Goal: Task Accomplishment & Management: Complete application form

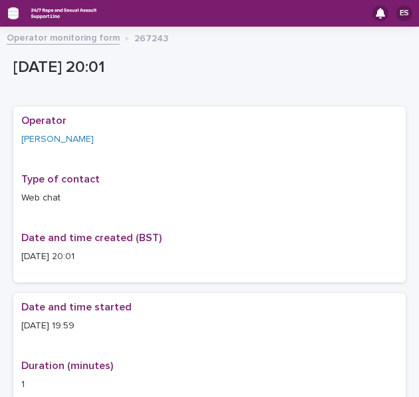
click at [13, 13] on icon "button" at bounding box center [13, 13] width 11 height 9
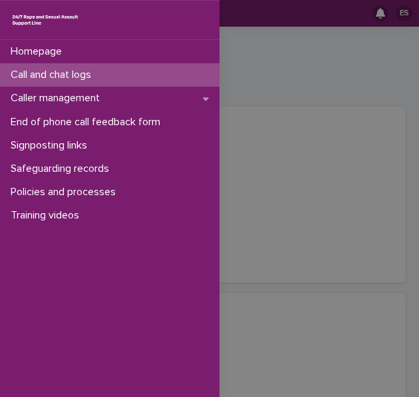
click at [47, 71] on p "Call and chat logs" at bounding box center [53, 75] width 96 height 13
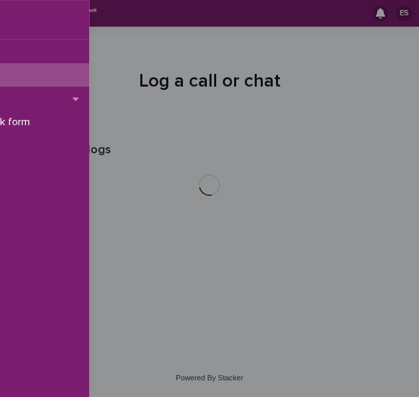
click at [270, 57] on div "Homepage Call and chat logs Caller management End of phone call feedback form S…" at bounding box center [209, 198] width 419 height 397
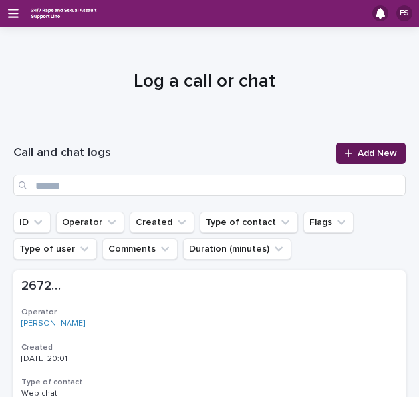
click at [376, 146] on link "Add New" at bounding box center [371, 152] width 70 height 21
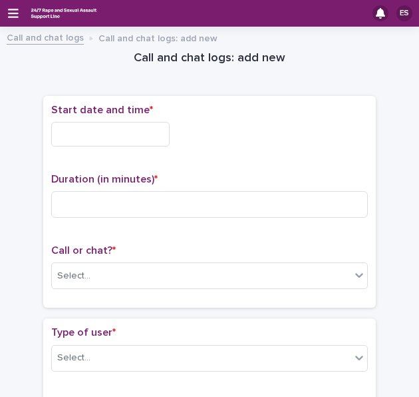
click at [126, 128] on input "text" at bounding box center [110, 134] width 118 height 25
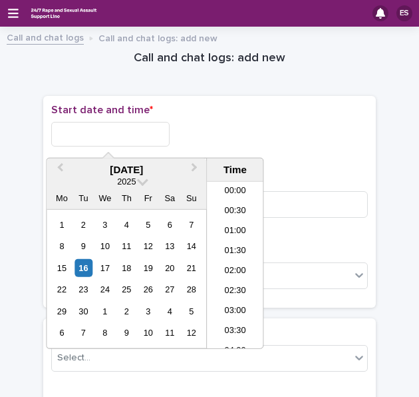
scroll to position [745, 0]
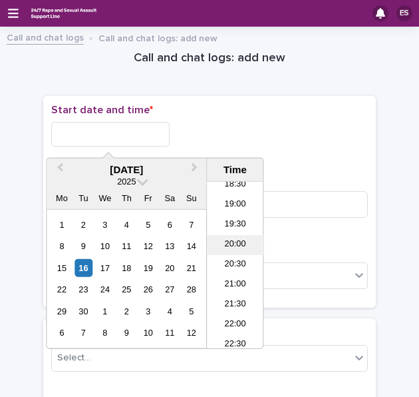
click at [233, 246] on li "20:00" at bounding box center [235, 245] width 57 height 20
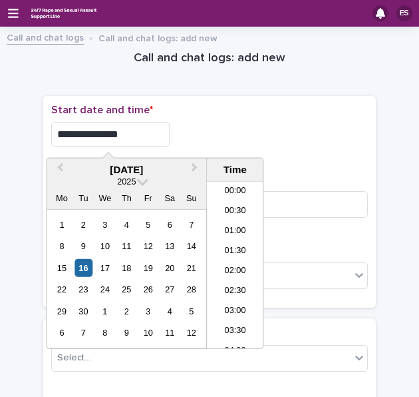
click at [132, 134] on input "**********" at bounding box center [110, 134] width 118 height 25
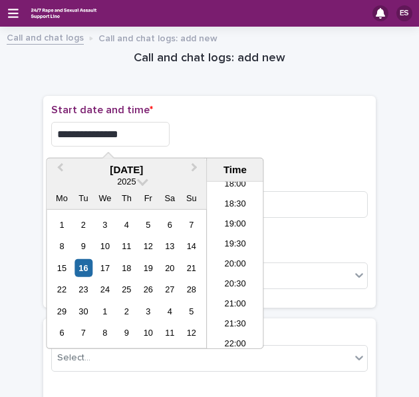
type input "**********"
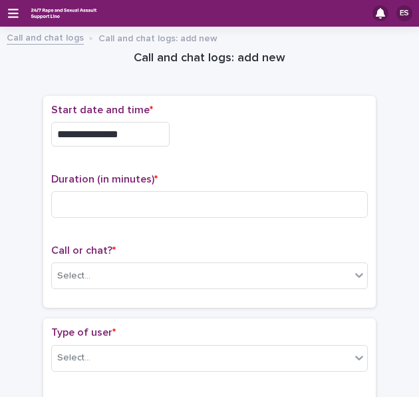
click at [216, 134] on div "**********" at bounding box center [209, 134] width 317 height 25
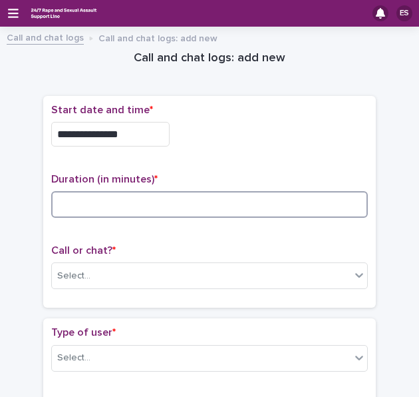
click at [98, 202] on input at bounding box center [209, 204] width 317 height 27
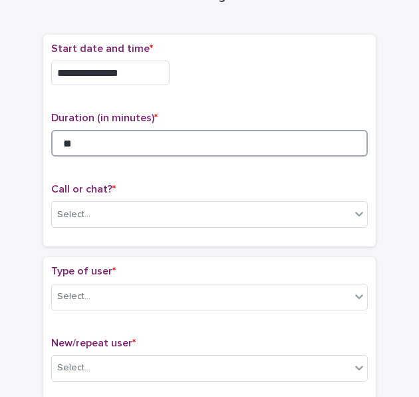
scroll to position [63, 0]
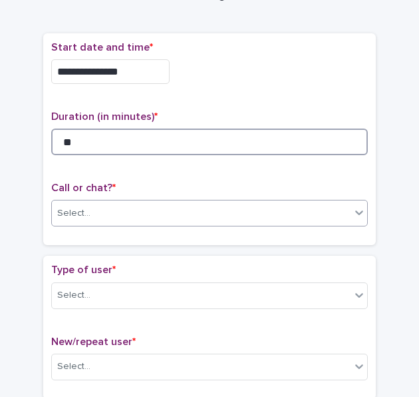
type input "**"
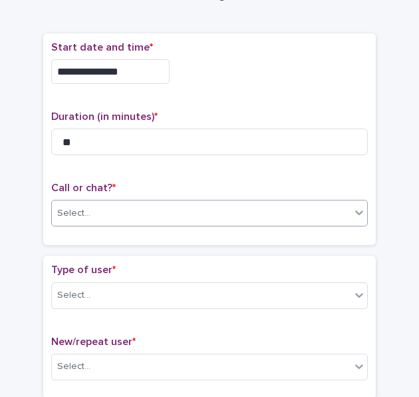
click at [93, 202] on div "Select..." at bounding box center [201, 213] width 299 height 22
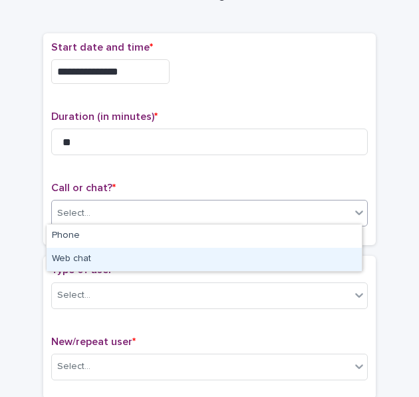
click at [85, 252] on div "Web chat" at bounding box center [204, 259] width 315 height 23
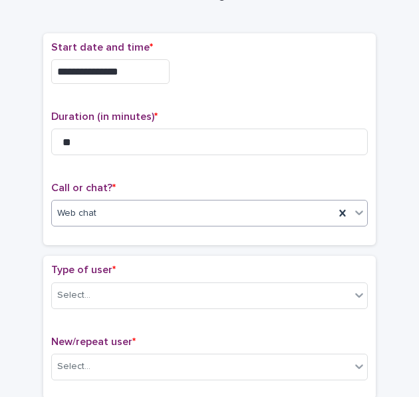
scroll to position [130, 0]
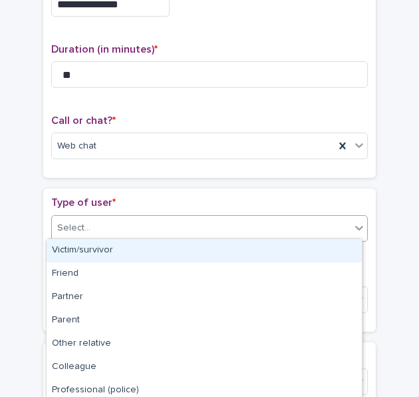
click at [92, 232] on div at bounding box center [92, 228] width 1 height 14
click at [104, 252] on div "Victim/survivor" at bounding box center [204, 250] width 315 height 23
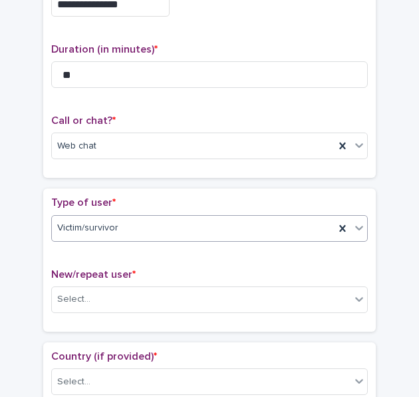
scroll to position [196, 0]
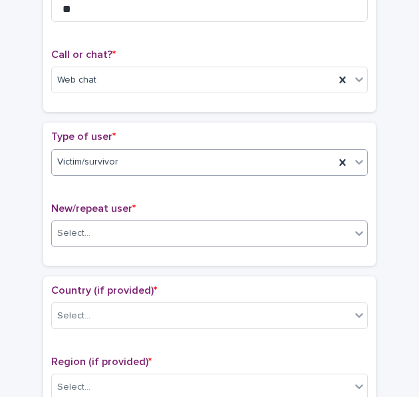
click at [90, 232] on div "Select..." at bounding box center [201, 233] width 299 height 22
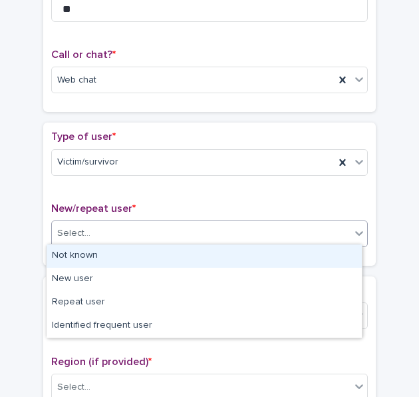
click at [106, 254] on div "Not known" at bounding box center [204, 255] width 315 height 23
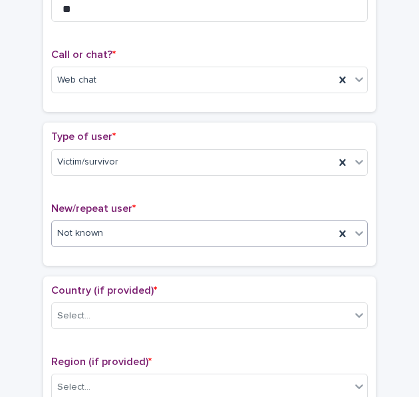
scroll to position [259, 0]
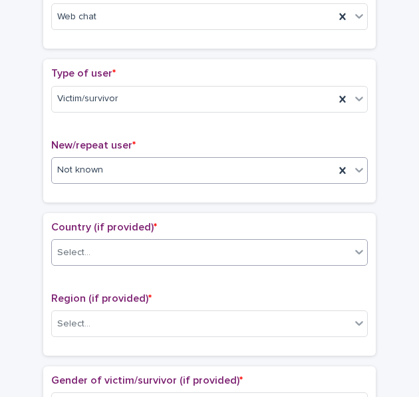
click at [93, 243] on div "Select..." at bounding box center [201, 253] width 299 height 22
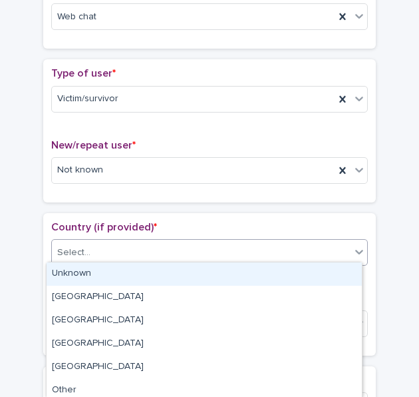
click at [106, 267] on div "Unknown" at bounding box center [204, 273] width 315 height 23
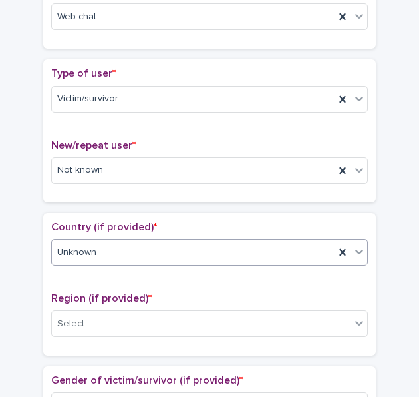
scroll to position [307, 0]
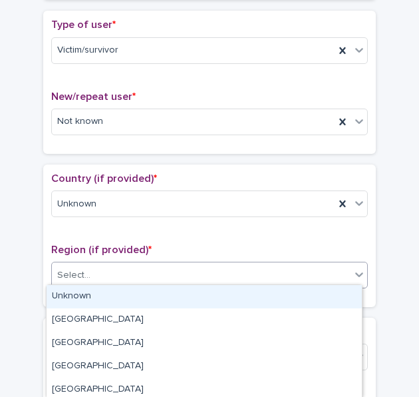
click at [98, 266] on div "Select..." at bounding box center [201, 275] width 299 height 22
click at [97, 288] on div "Unknown" at bounding box center [204, 296] width 315 height 23
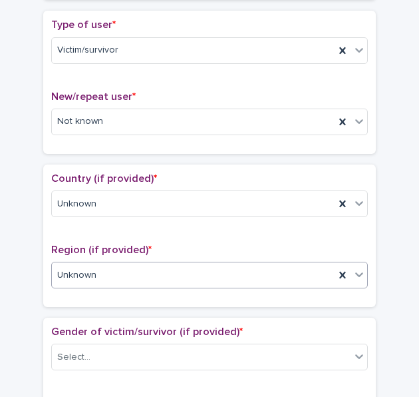
scroll to position [394, 0]
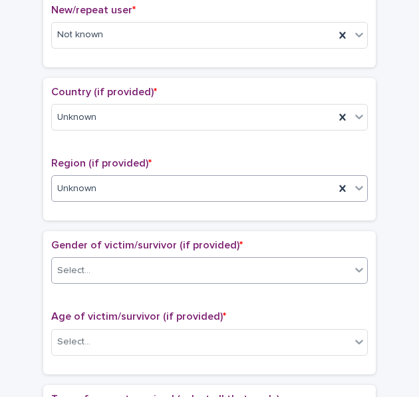
click at [87, 264] on div "Select..." at bounding box center [201, 271] width 299 height 22
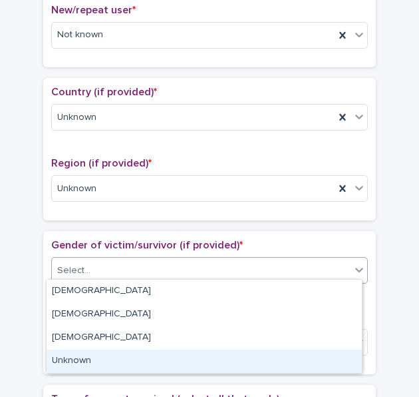
click at [89, 354] on div "Unknown" at bounding box center [204, 360] width 315 height 23
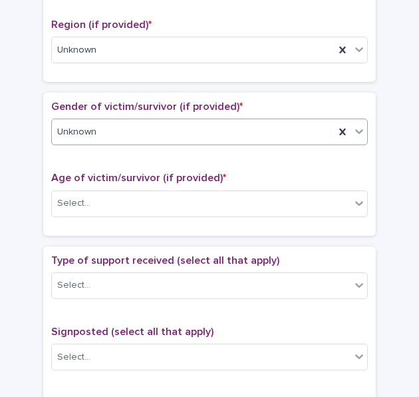
scroll to position [538, 0]
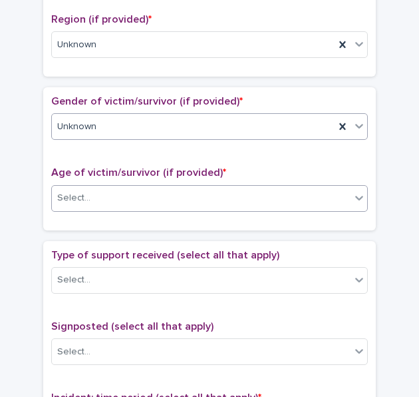
click at [84, 189] on div "Select..." at bounding box center [201, 198] width 299 height 22
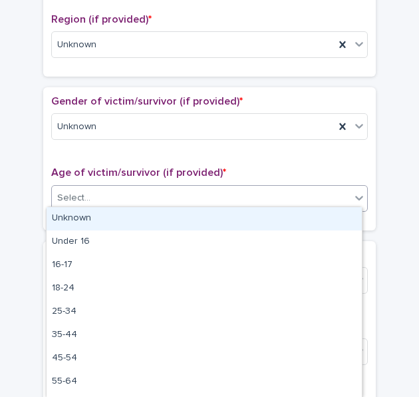
click at [104, 215] on div "Unknown" at bounding box center [204, 218] width 315 height 23
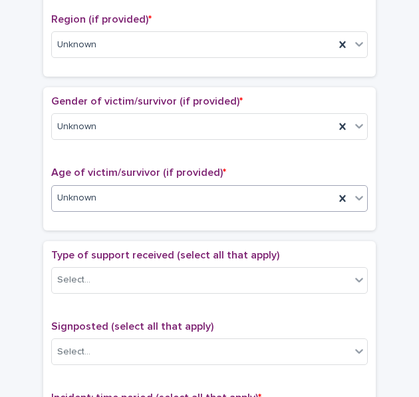
scroll to position [599, 0]
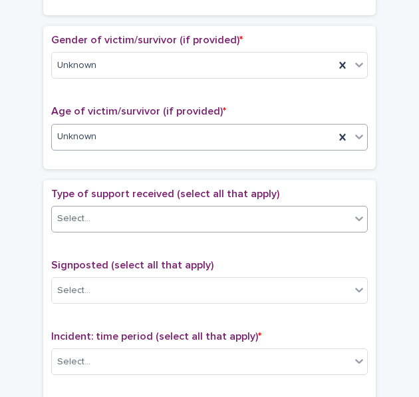
click at [124, 219] on div "Select..." at bounding box center [201, 219] width 299 height 22
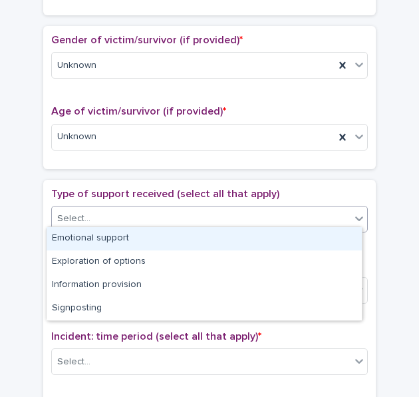
click at [125, 232] on div "Emotional support" at bounding box center [204, 238] width 315 height 23
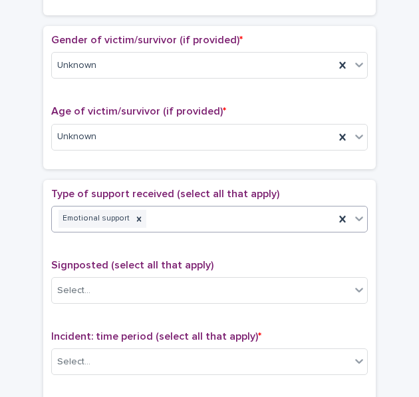
scroll to position [689, 0]
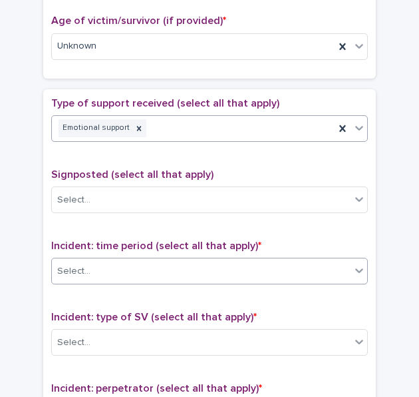
click at [97, 264] on div "Select..." at bounding box center [201, 271] width 299 height 22
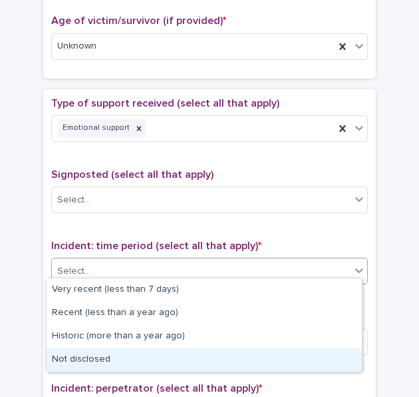
click at [94, 352] on div "Not disclosed" at bounding box center [204, 359] width 315 height 23
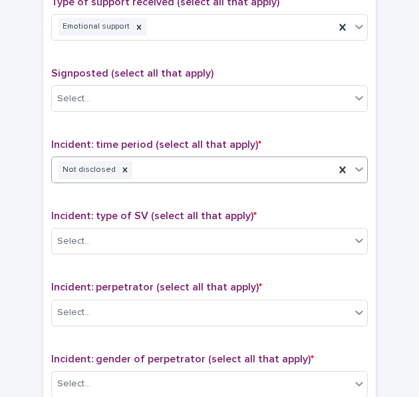
scroll to position [793, 0]
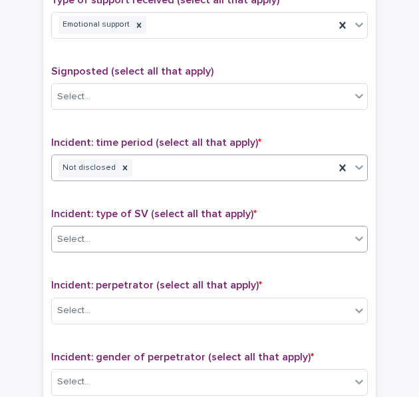
click at [83, 228] on div "Select..." at bounding box center [201, 239] width 299 height 22
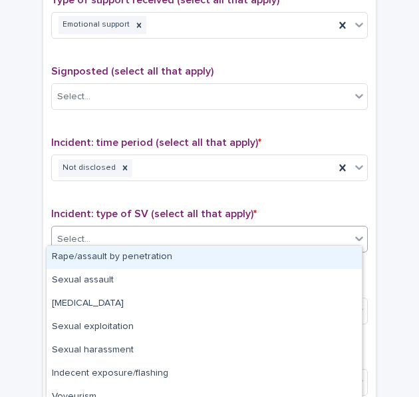
click at [97, 251] on div "Rape/assault by penetration" at bounding box center [204, 257] width 315 height 23
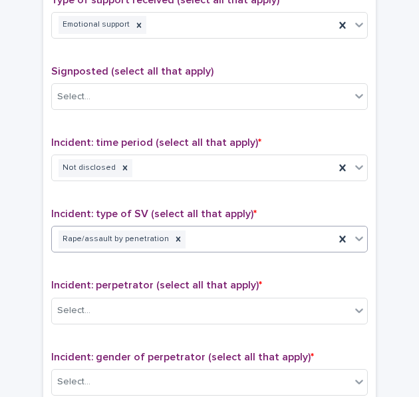
scroll to position [914, 0]
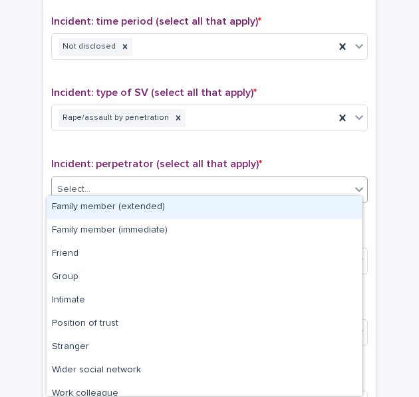
click at [75, 188] on div "Select..." at bounding box center [73, 189] width 33 height 14
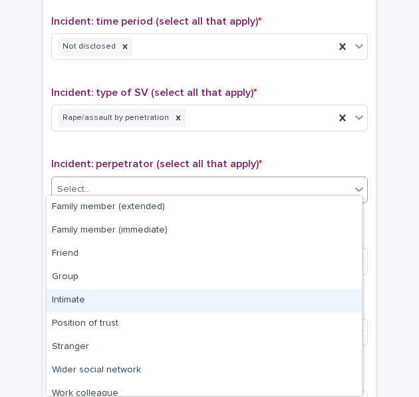
click at [80, 292] on div "Intimate" at bounding box center [204, 300] width 315 height 23
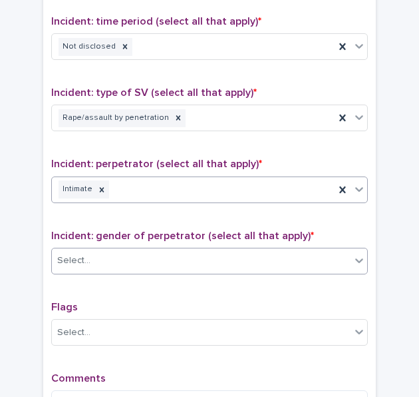
click at [69, 256] on div "Select..." at bounding box center [73, 261] width 33 height 14
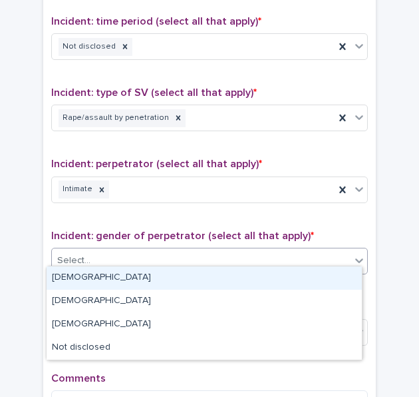
click at [81, 271] on div "[DEMOGRAPHIC_DATA]" at bounding box center [204, 277] width 315 height 23
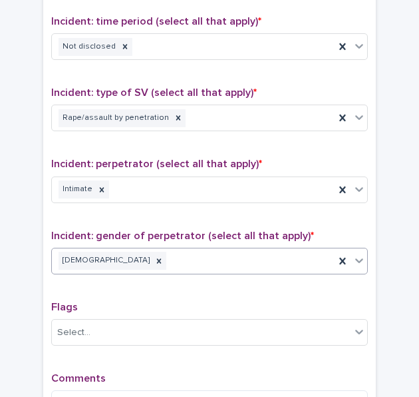
scroll to position [974, 0]
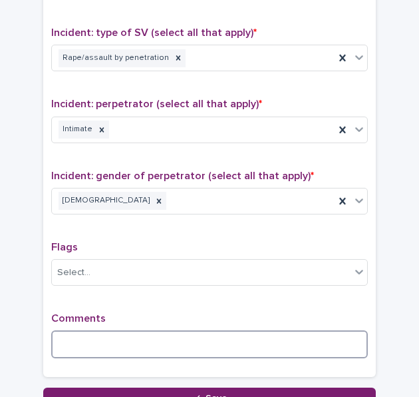
click at [83, 330] on textarea at bounding box center [209, 344] width 317 height 28
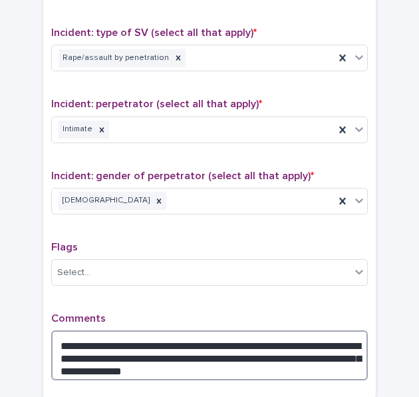
scroll to position [1034, 0]
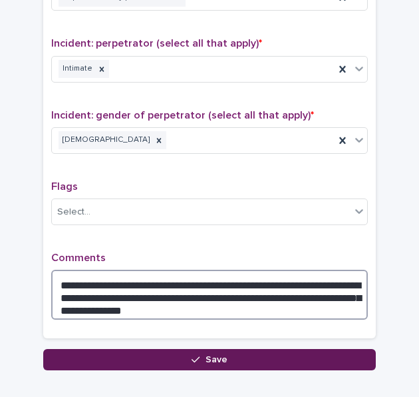
type textarea "**********"
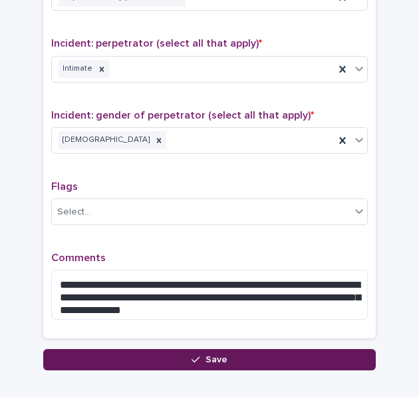
click at [72, 359] on button "Save" at bounding box center [209, 359] width 333 height 21
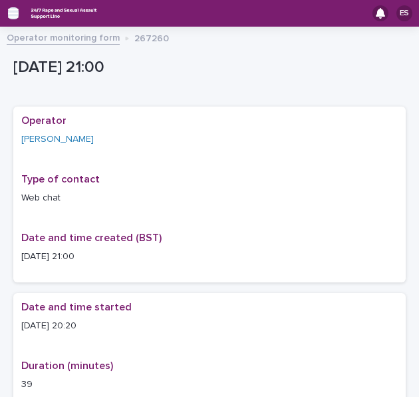
click at [16, 14] on icon "button" at bounding box center [13, 13] width 11 height 12
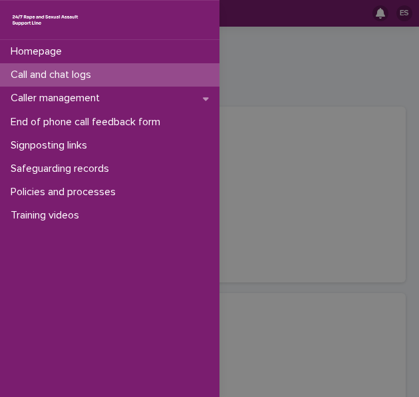
click at [47, 73] on p "Call and chat logs" at bounding box center [53, 75] width 96 height 13
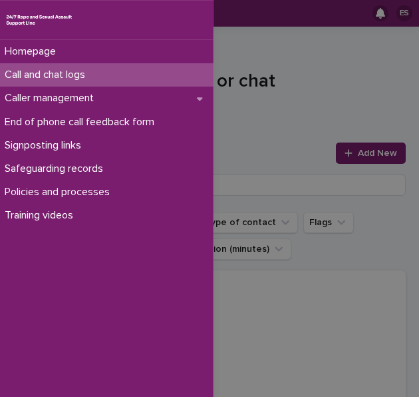
click at [283, 75] on div "Homepage Call and chat logs Caller management End of phone call feedback form S…" at bounding box center [209, 198] width 419 height 397
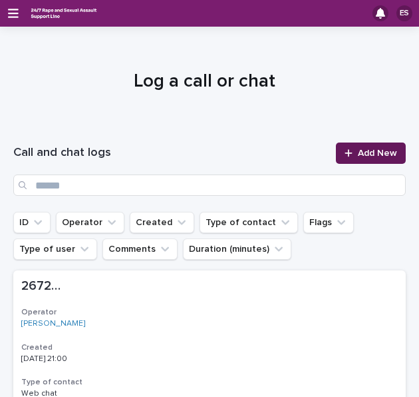
click at [345, 150] on div at bounding box center [351, 152] width 13 height 9
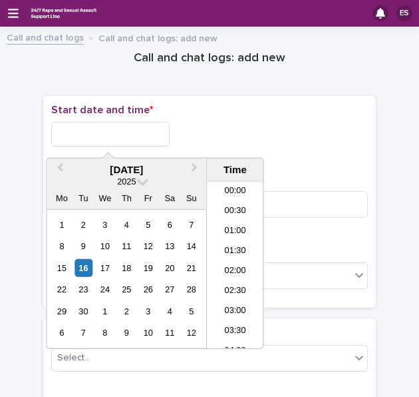
click at [90, 134] on input "text" at bounding box center [110, 134] width 118 height 25
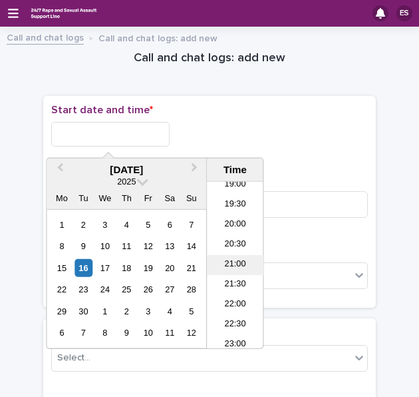
click at [233, 260] on li "21:00" at bounding box center [235, 265] width 57 height 20
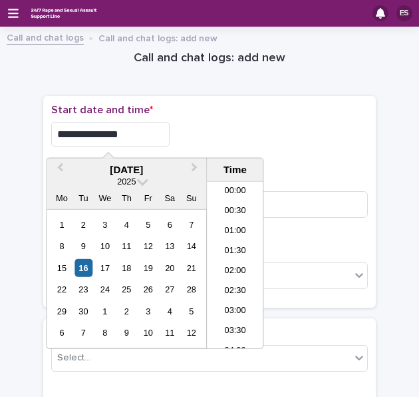
click at [134, 131] on input "**********" at bounding box center [110, 134] width 118 height 25
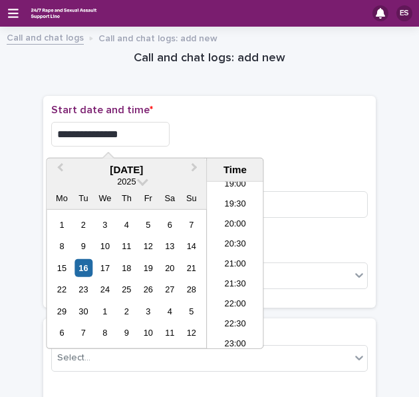
type input "**********"
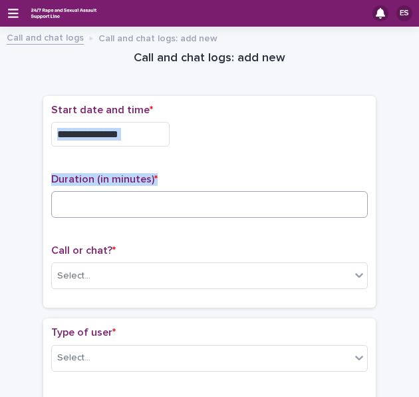
drag, startPoint x: 201, startPoint y: 124, endPoint x: 102, endPoint y: 202, distance: 126.5
click at [102, 202] on div "**********" at bounding box center [209, 202] width 317 height 196
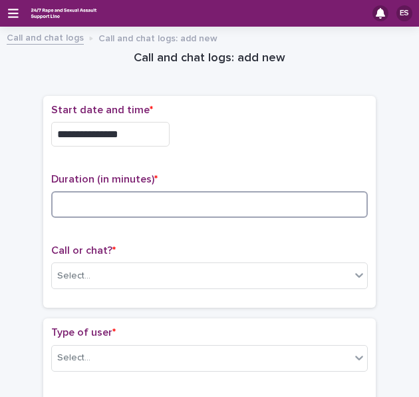
click at [102, 202] on input at bounding box center [209, 204] width 317 height 27
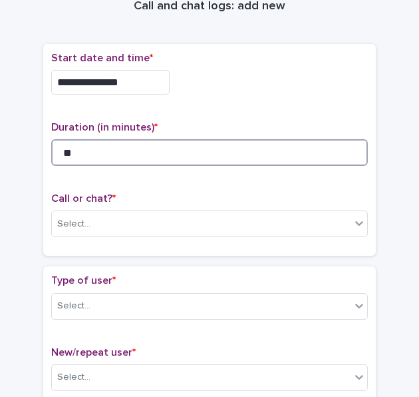
scroll to position [54, 0]
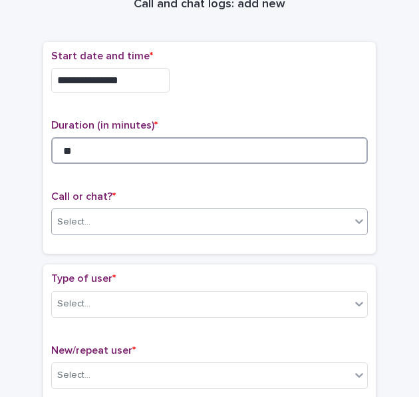
type input "**"
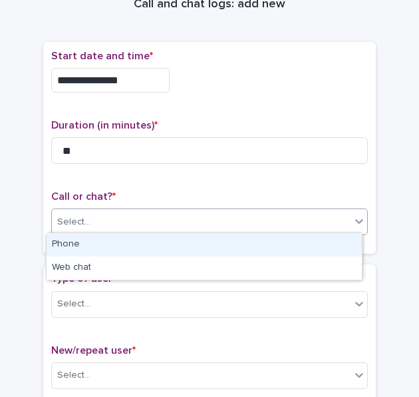
click at [94, 211] on div "Select..." at bounding box center [201, 222] width 299 height 22
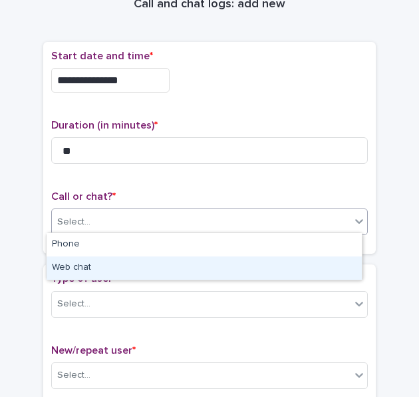
click at [73, 259] on div "Web chat" at bounding box center [204, 267] width 315 height 23
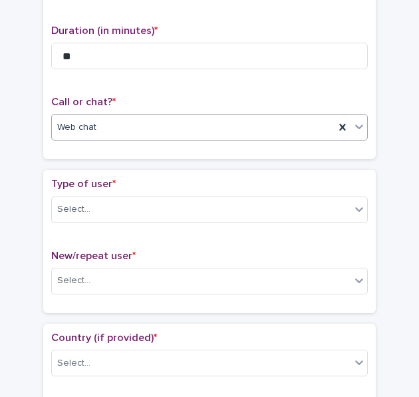
scroll to position [152, 0]
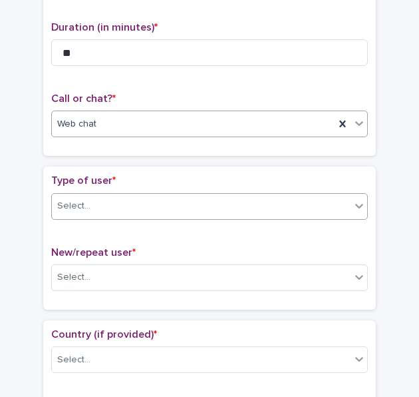
click at [79, 206] on div "Select..." at bounding box center [73, 206] width 33 height 14
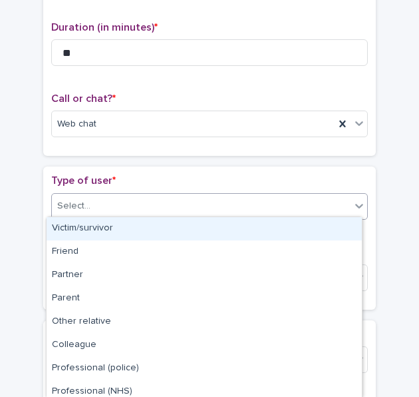
click at [94, 224] on div "Victim/survivor" at bounding box center [204, 228] width 315 height 23
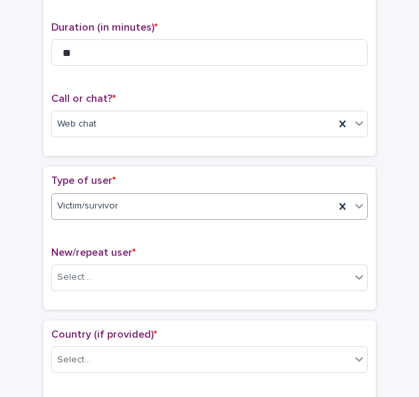
scroll to position [232, 0]
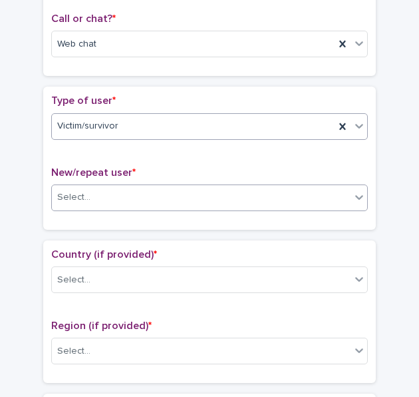
click at [89, 189] on div "Select..." at bounding box center [201, 197] width 299 height 22
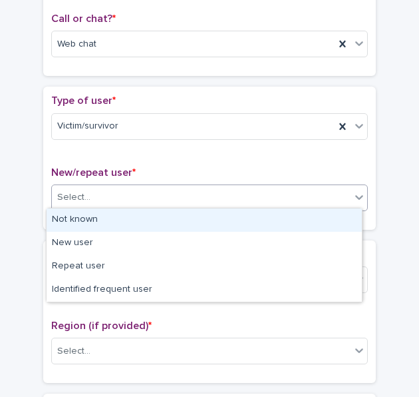
click at [93, 213] on div "Not known" at bounding box center [204, 219] width 315 height 23
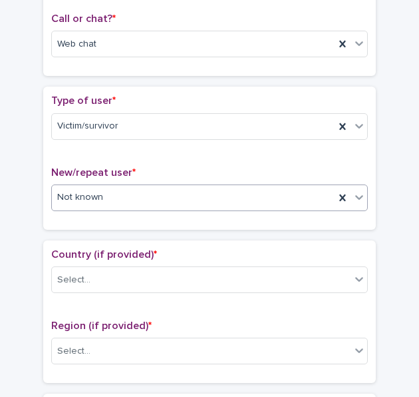
scroll to position [313, 0]
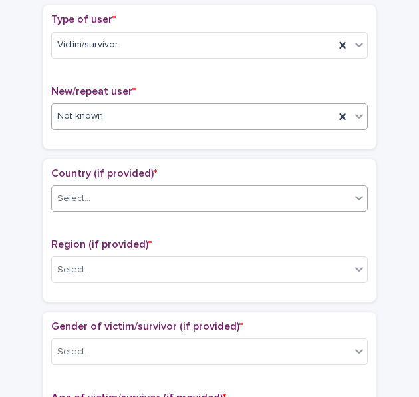
click at [84, 197] on div "Select..." at bounding box center [201, 199] width 299 height 22
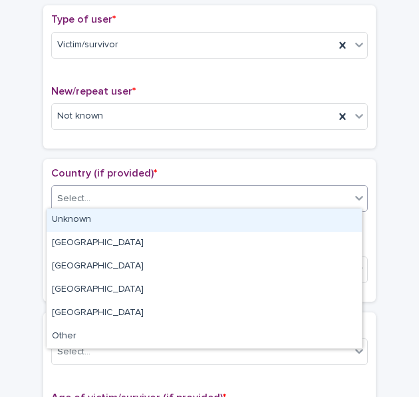
click at [98, 216] on div "Unknown" at bounding box center [204, 219] width 315 height 23
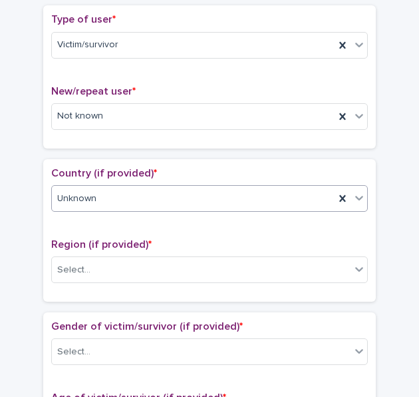
scroll to position [373, 0]
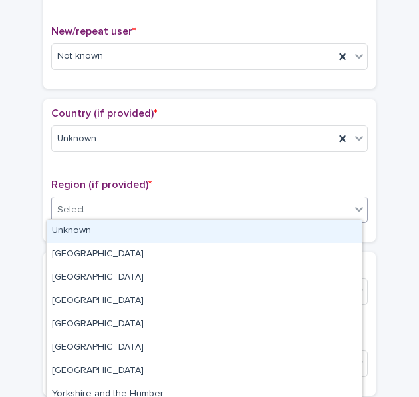
click at [88, 203] on div "Select..." at bounding box center [201, 210] width 299 height 22
click at [96, 228] on div "Unknown" at bounding box center [204, 231] width 315 height 23
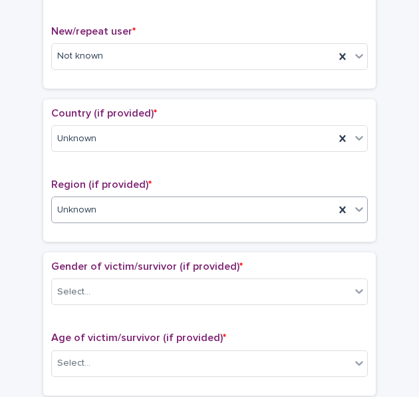
scroll to position [443, 0]
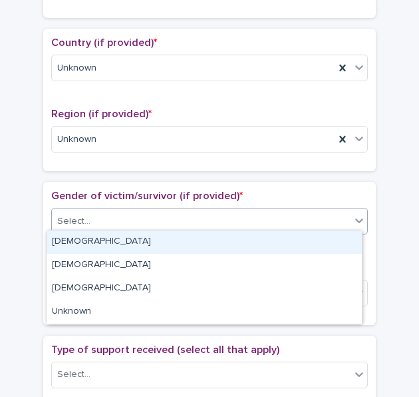
click at [92, 225] on div "Select..." at bounding box center [201, 221] width 299 height 22
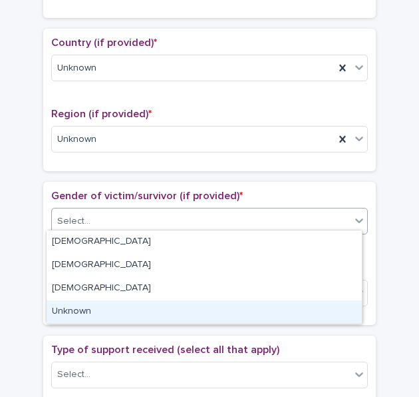
click at [80, 311] on div "Unknown" at bounding box center [204, 311] width 315 height 23
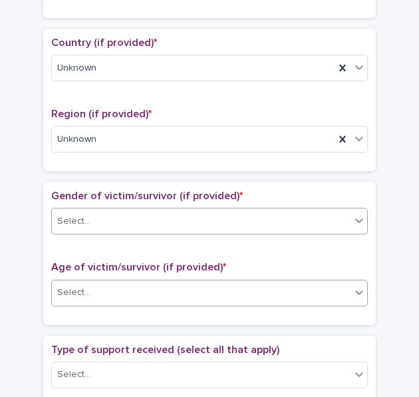
click at [104, 291] on div "Select..." at bounding box center [201, 292] width 299 height 22
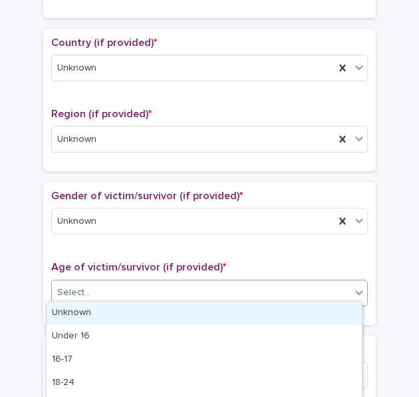
click at [109, 302] on div "Unknown" at bounding box center [204, 312] width 315 height 23
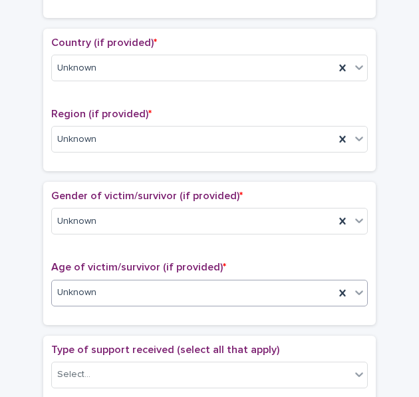
scroll to position [564, 0]
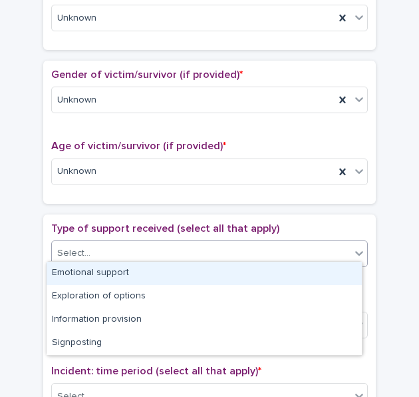
click at [84, 256] on div "Select..." at bounding box center [201, 253] width 299 height 22
click at [104, 273] on div "Emotional support" at bounding box center [204, 273] width 315 height 23
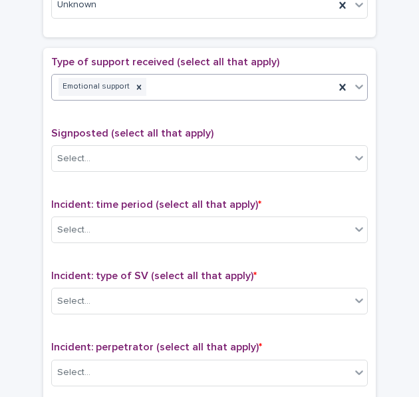
scroll to position [732, 0]
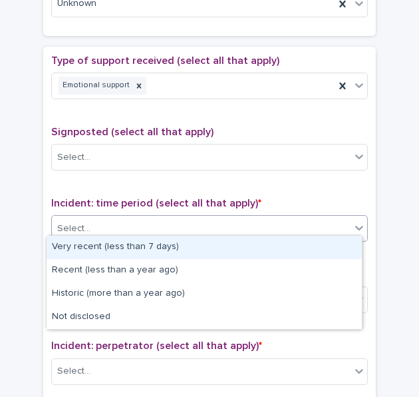
click at [79, 222] on div "Select..." at bounding box center [73, 229] width 33 height 14
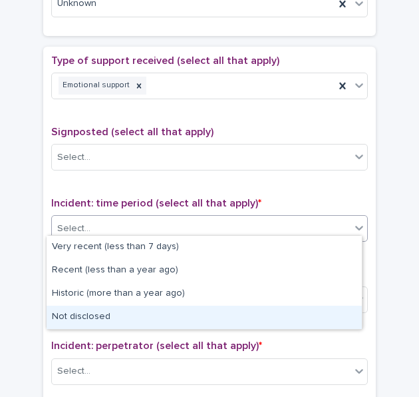
click at [93, 313] on div "Not disclosed" at bounding box center [204, 316] width 315 height 23
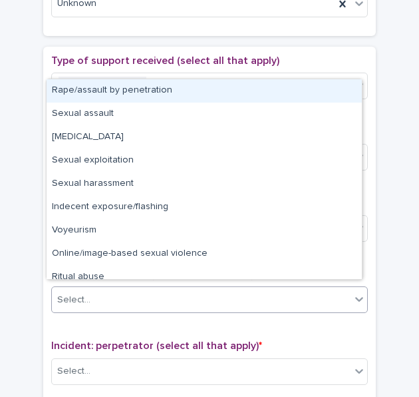
click at [96, 297] on div "Select..." at bounding box center [201, 300] width 299 height 22
click at [92, 94] on div "Rape/assault by penetration" at bounding box center [204, 90] width 315 height 23
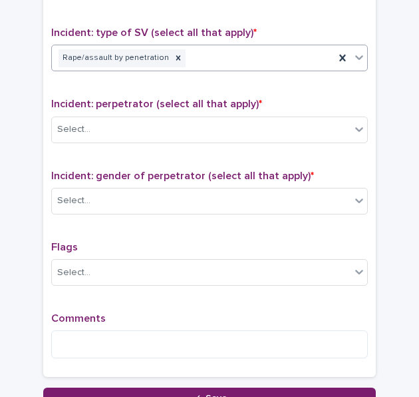
scroll to position [991, 0]
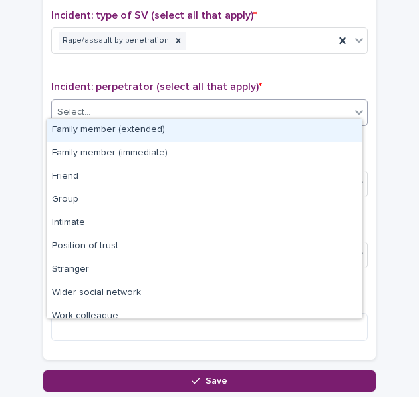
click at [92, 112] on div at bounding box center [92, 112] width 1 height 17
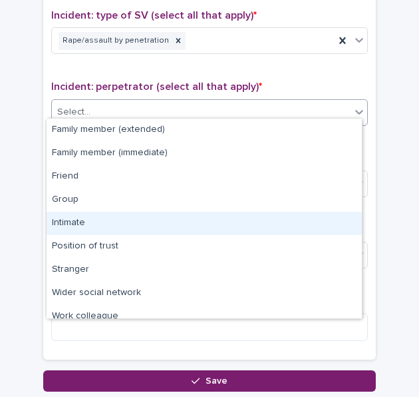
click at [96, 214] on div "Intimate" at bounding box center [204, 223] width 315 height 23
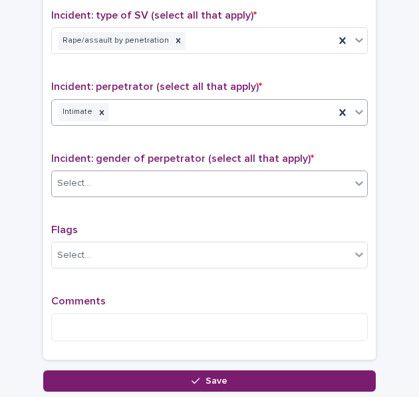
click at [92, 179] on input "text" at bounding box center [92, 182] width 1 height 13
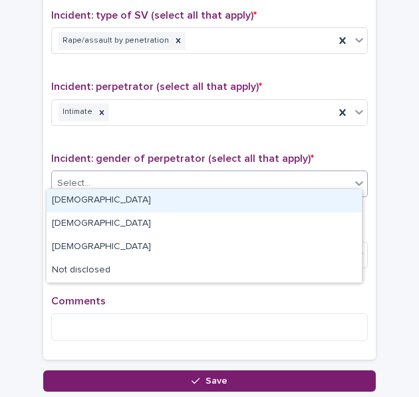
click at [86, 194] on div "[DEMOGRAPHIC_DATA]" at bounding box center [204, 200] width 315 height 23
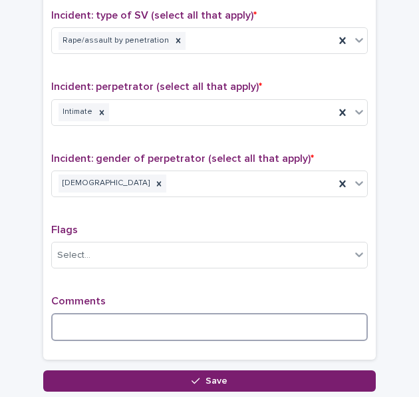
click at [98, 313] on textarea at bounding box center [209, 327] width 317 height 28
click at [154, 179] on icon at bounding box center [158, 183] width 9 height 9
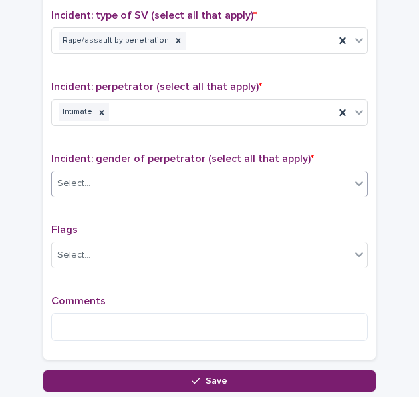
click at [105, 178] on div "Select..." at bounding box center [201, 183] width 299 height 22
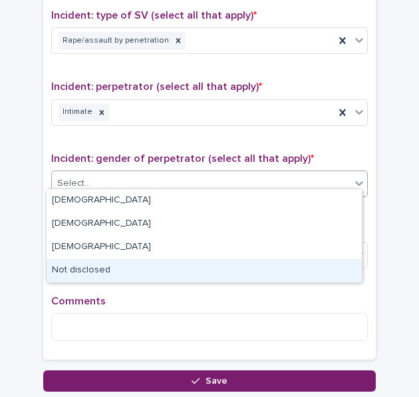
click at [92, 277] on div "Not disclosed" at bounding box center [204, 270] width 315 height 23
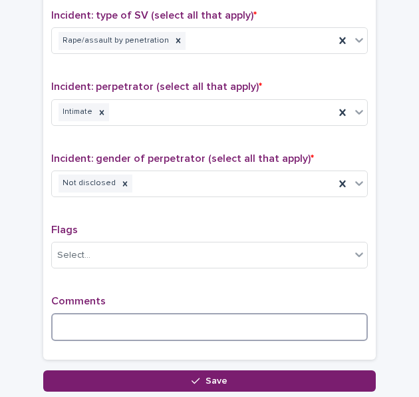
click at [112, 320] on textarea at bounding box center [209, 327] width 317 height 28
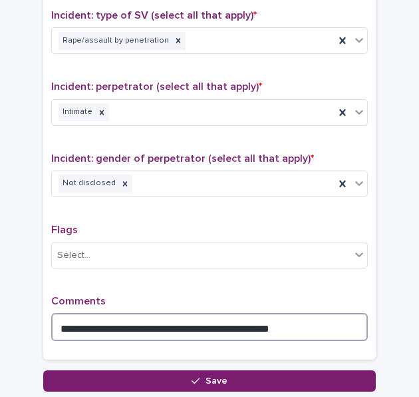
click at [204, 319] on textarea "**********" at bounding box center [209, 327] width 317 height 28
click at [290, 323] on textarea "**********" at bounding box center [209, 327] width 317 height 28
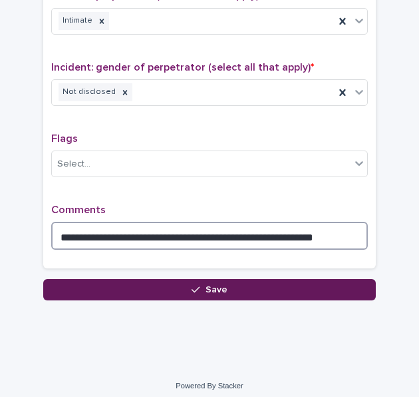
type textarea "**********"
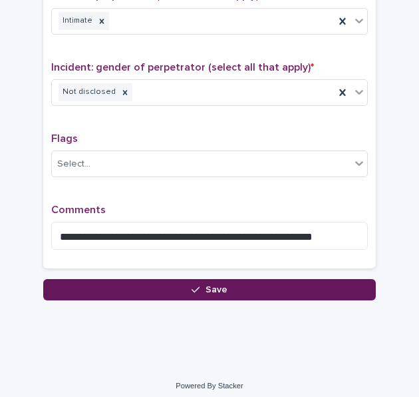
click at [206, 285] on span "Save" at bounding box center [217, 289] width 22 height 9
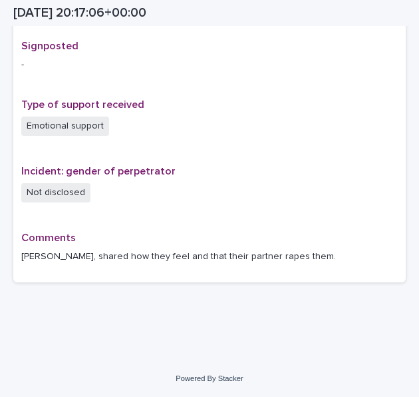
scroll to position [881, 0]
click at [174, 112] on div "Type of support received Emotional support" at bounding box center [209, 123] width 377 height 51
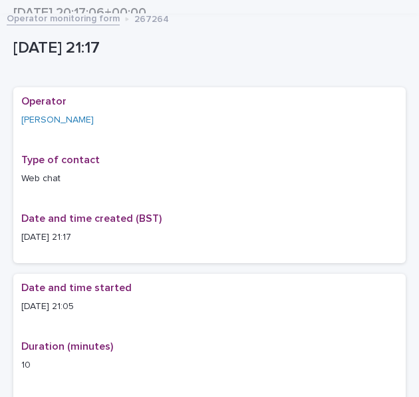
scroll to position [0, 0]
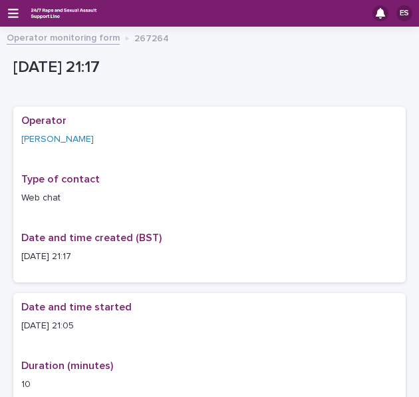
click at [21, 14] on div "ES" at bounding box center [209, 13] width 419 height 27
click at [17, 14] on icon "button" at bounding box center [13, 13] width 11 height 12
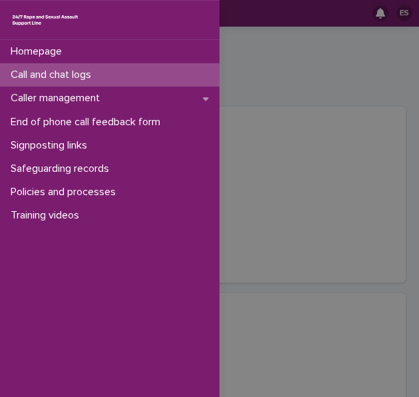
click at [63, 70] on p "Call and chat logs" at bounding box center [53, 75] width 96 height 13
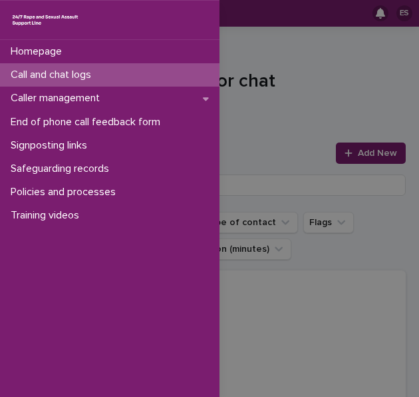
click at [285, 94] on div "Homepage Call and chat logs Caller management End of phone call feedback form S…" at bounding box center [209, 198] width 419 height 397
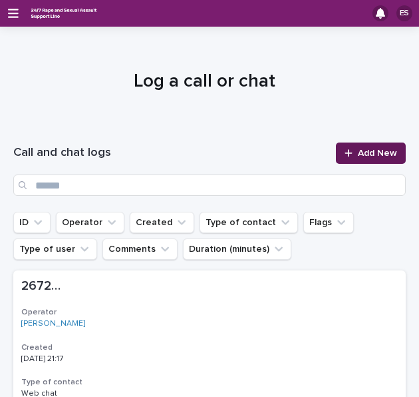
click at [358, 149] on span "Add New" at bounding box center [377, 152] width 39 height 9
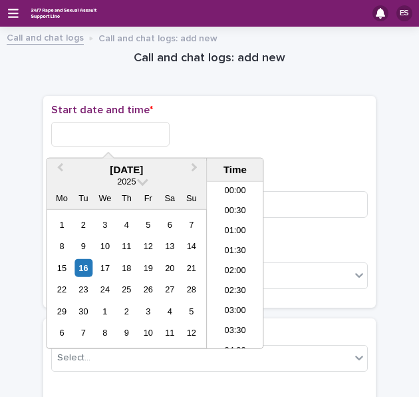
click at [93, 138] on input "text" at bounding box center [110, 134] width 118 height 25
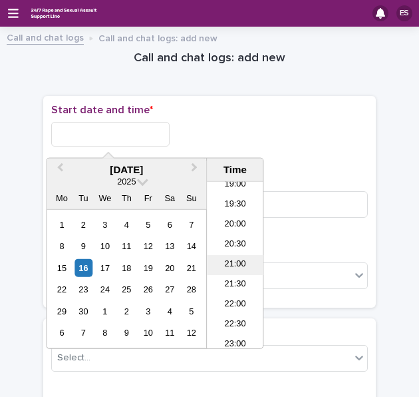
click at [234, 256] on li "21:00" at bounding box center [235, 265] width 57 height 20
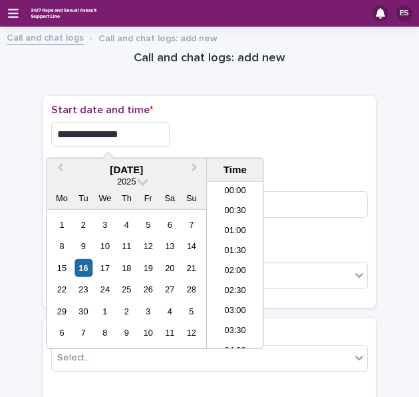
click at [162, 123] on input "**********" at bounding box center [110, 134] width 118 height 25
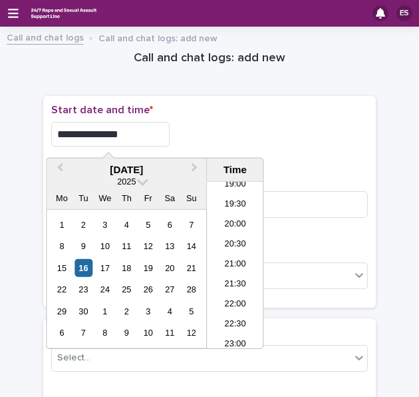
type input "**********"
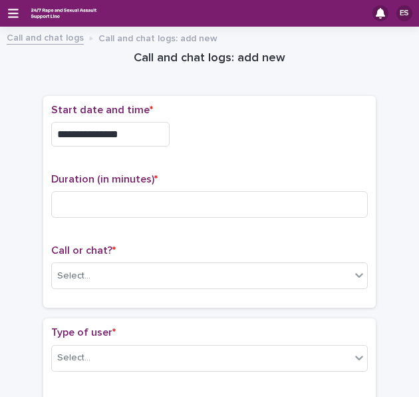
click at [176, 126] on div "**********" at bounding box center [209, 134] width 317 height 25
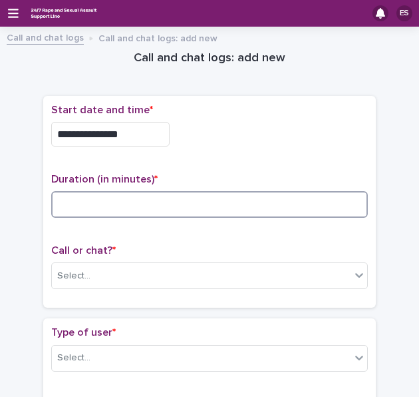
click at [100, 192] on input at bounding box center [209, 204] width 317 height 27
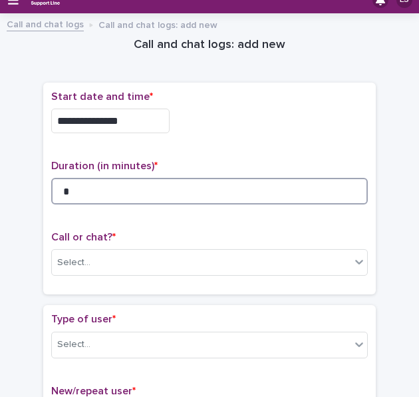
scroll to position [84, 0]
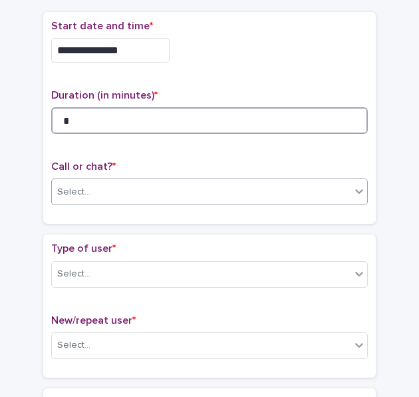
type input "*"
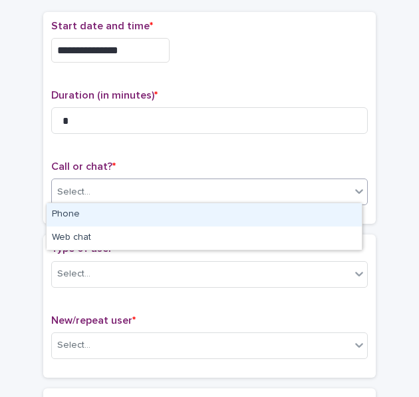
click at [76, 185] on div "Select..." at bounding box center [73, 192] width 33 height 14
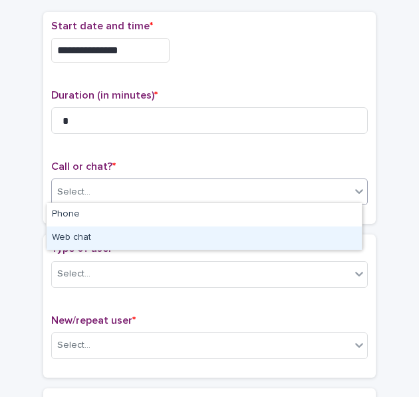
click at [83, 234] on div "Web chat" at bounding box center [204, 237] width 315 height 23
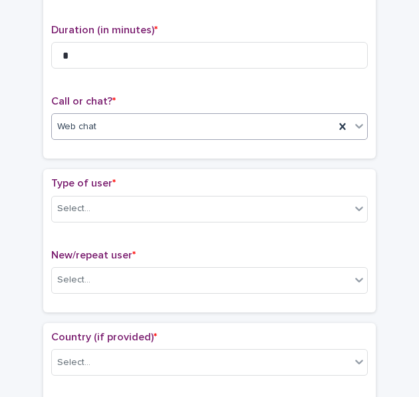
scroll to position [150, 0]
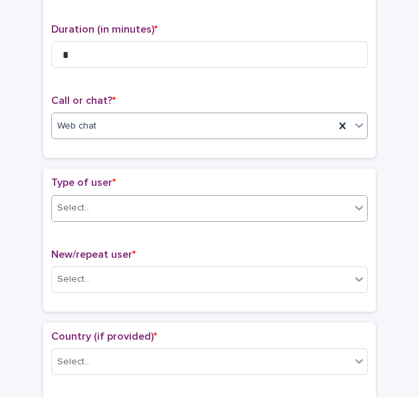
click at [88, 207] on div "Select..." at bounding box center [201, 208] width 299 height 22
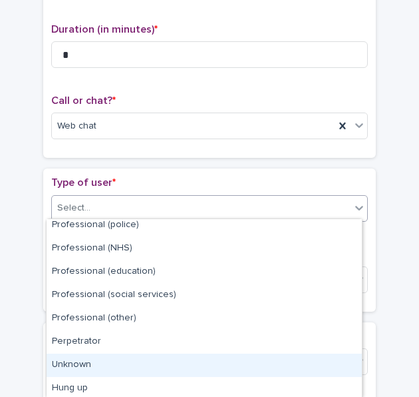
scroll to position [170, 0]
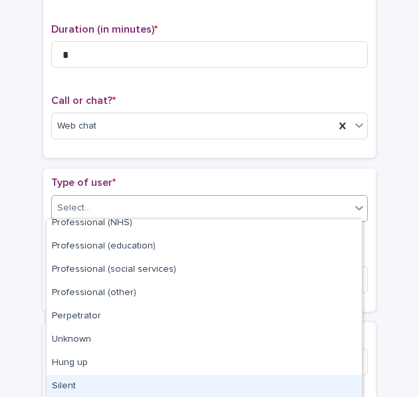
click at [92, 378] on div "Silent" at bounding box center [204, 386] width 315 height 23
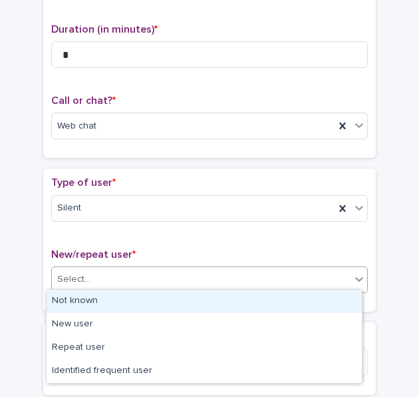
click at [94, 275] on div "Select..." at bounding box center [201, 279] width 299 height 22
click at [104, 299] on div "Not known" at bounding box center [204, 300] width 315 height 23
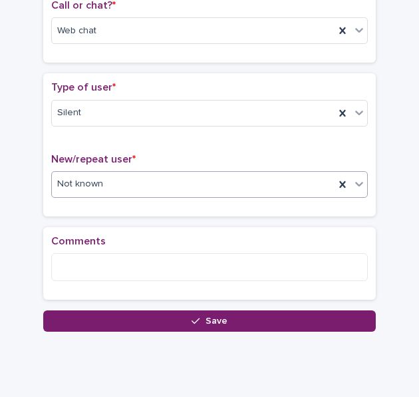
scroll to position [246, 0]
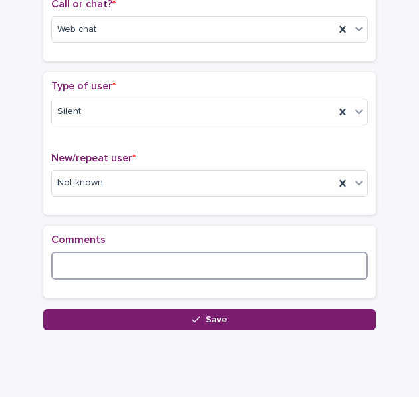
click at [81, 271] on textarea at bounding box center [209, 266] width 317 height 28
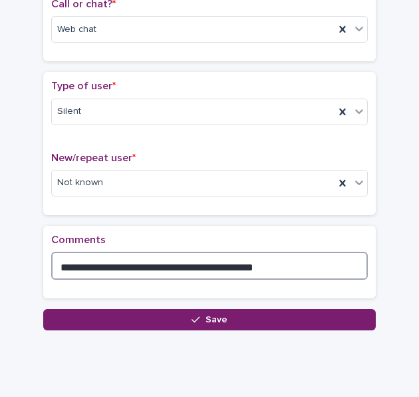
scroll to position [266, 0]
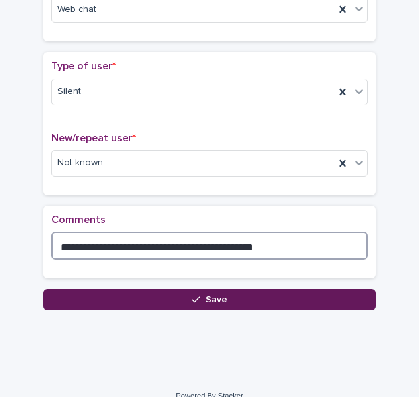
type textarea "**********"
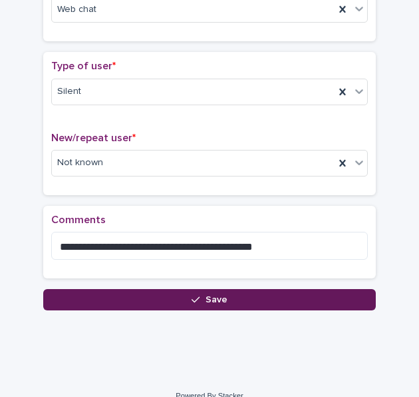
click at [89, 296] on button "Save" at bounding box center [209, 299] width 333 height 21
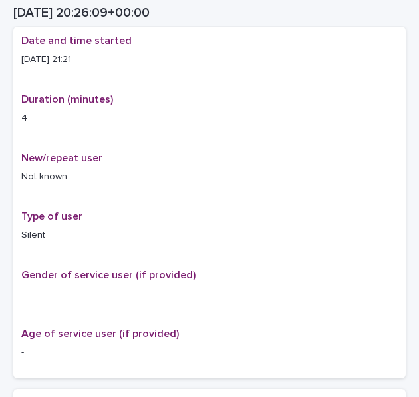
scroll to position [274, 0]
